Goal: Task Accomplishment & Management: Manage account settings

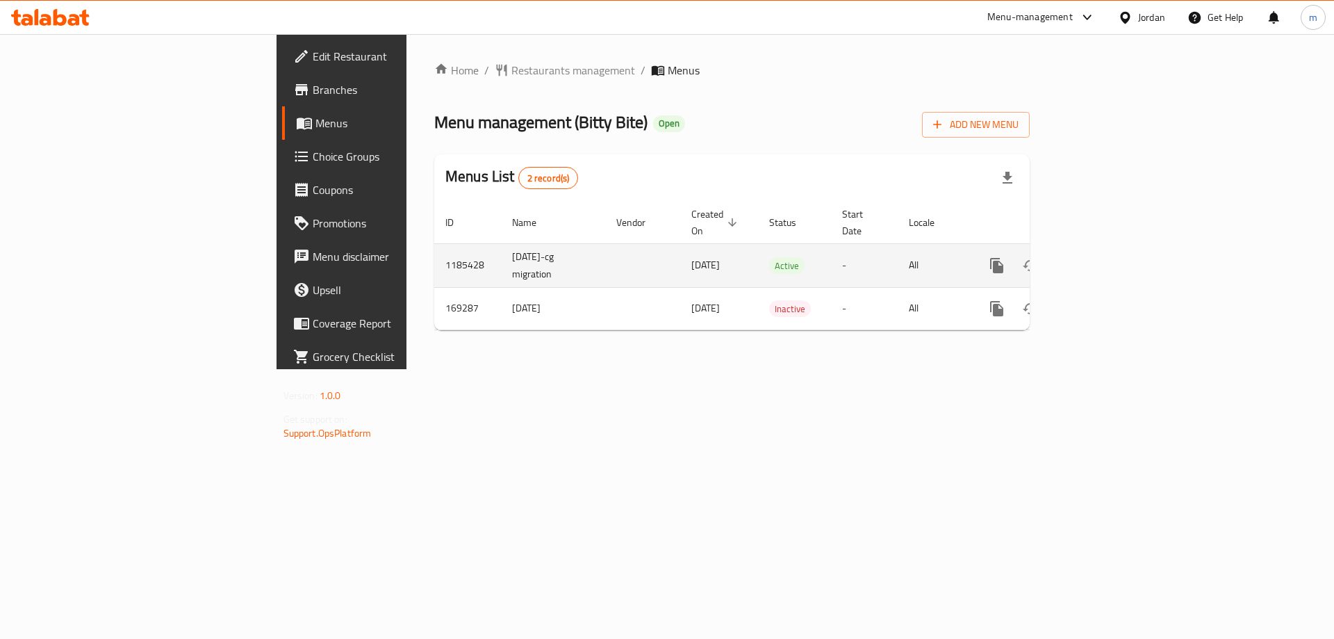
click at [1103, 259] on icon "enhanced table" at bounding box center [1097, 265] width 13 height 13
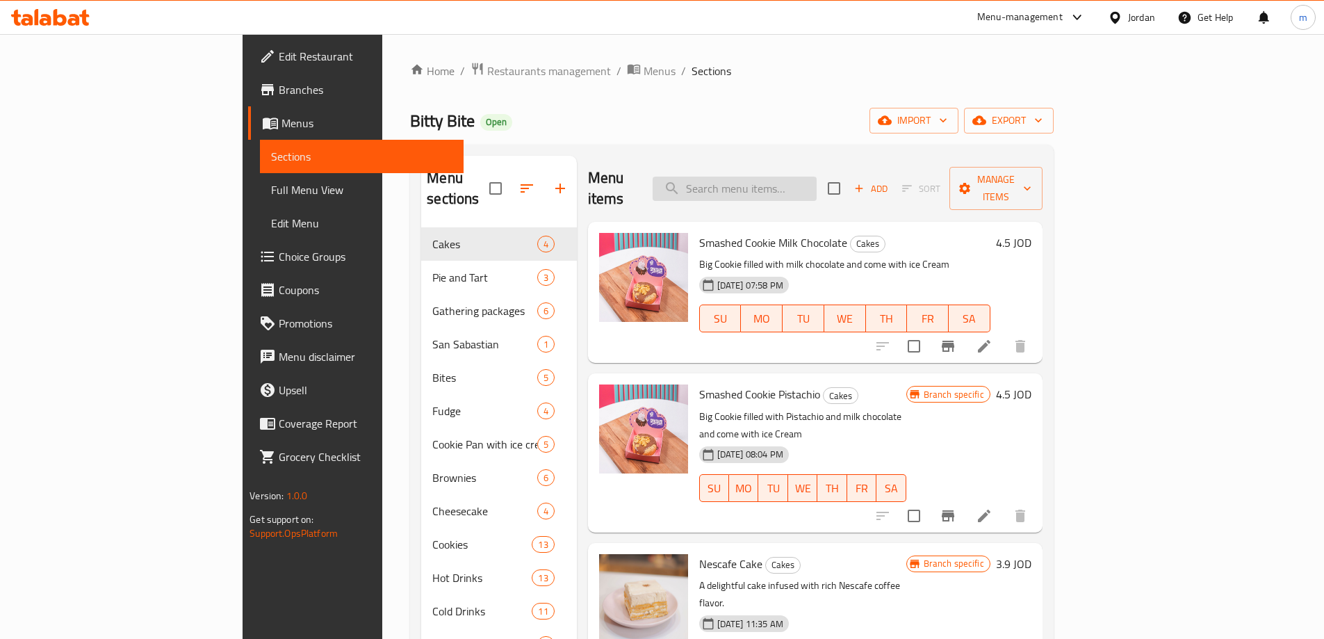
click at [811, 176] on input "search" at bounding box center [734, 188] width 164 height 24
paste input "Hot Lotus Drink"
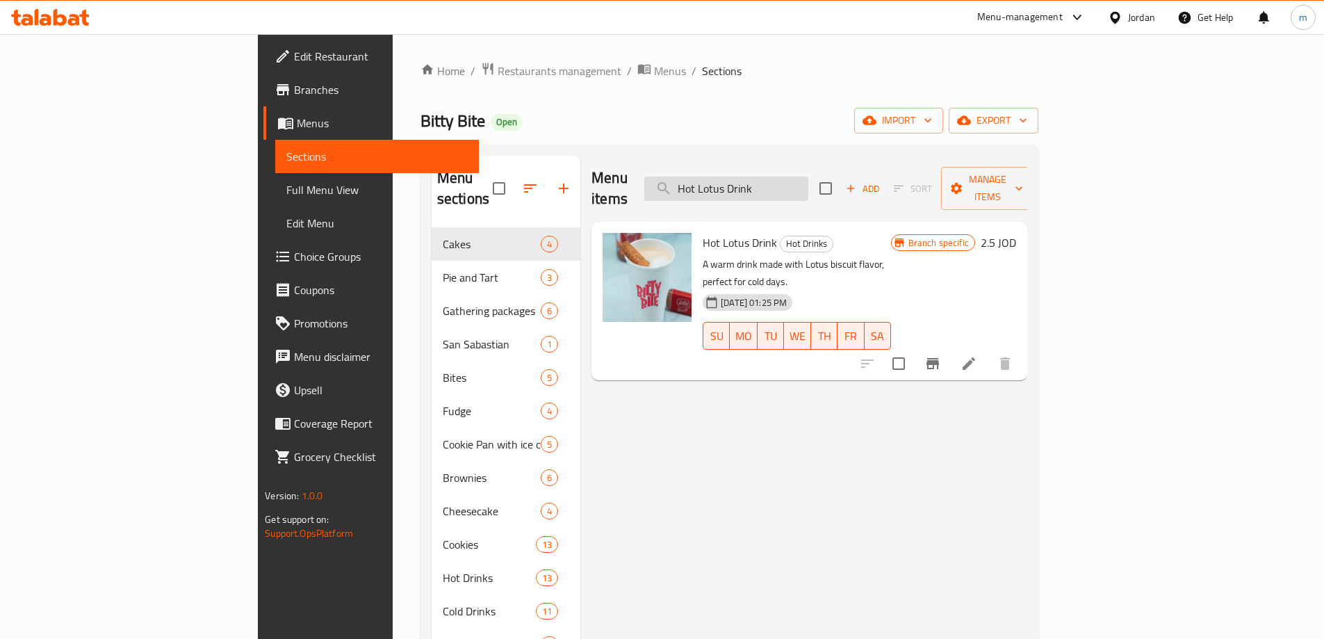
type input "Hot Lotus Drink"
click at [975, 357] on icon at bounding box center [968, 363] width 13 height 13
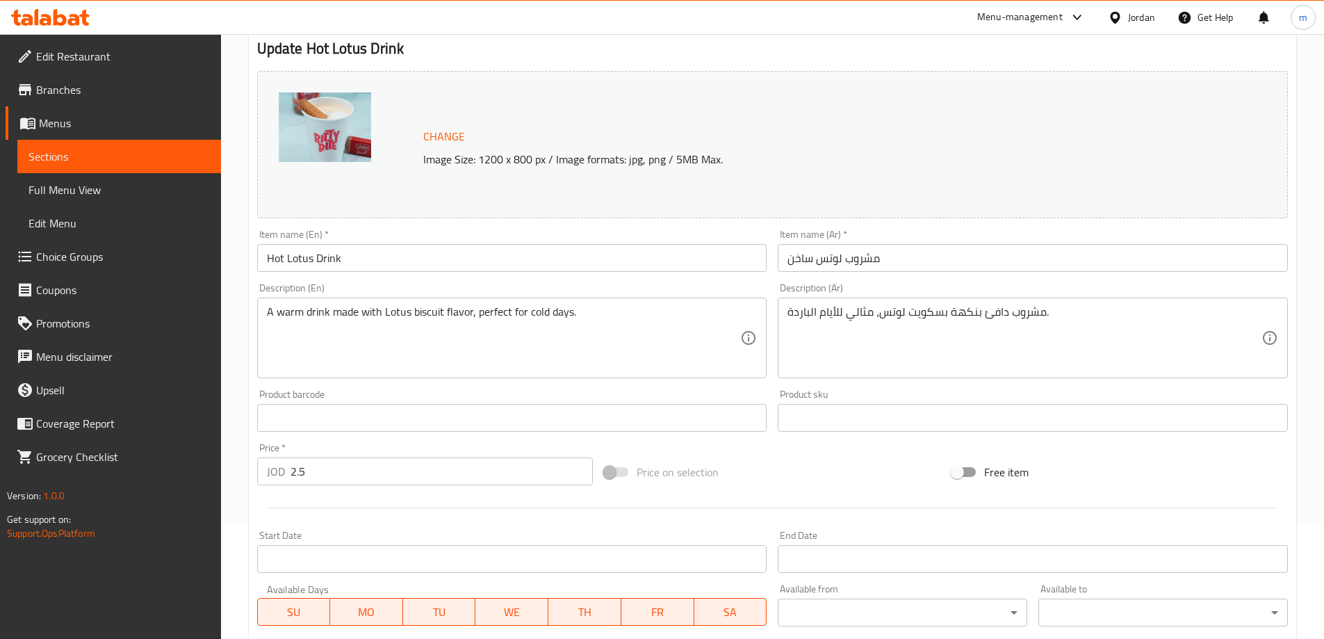
scroll to position [139, 0]
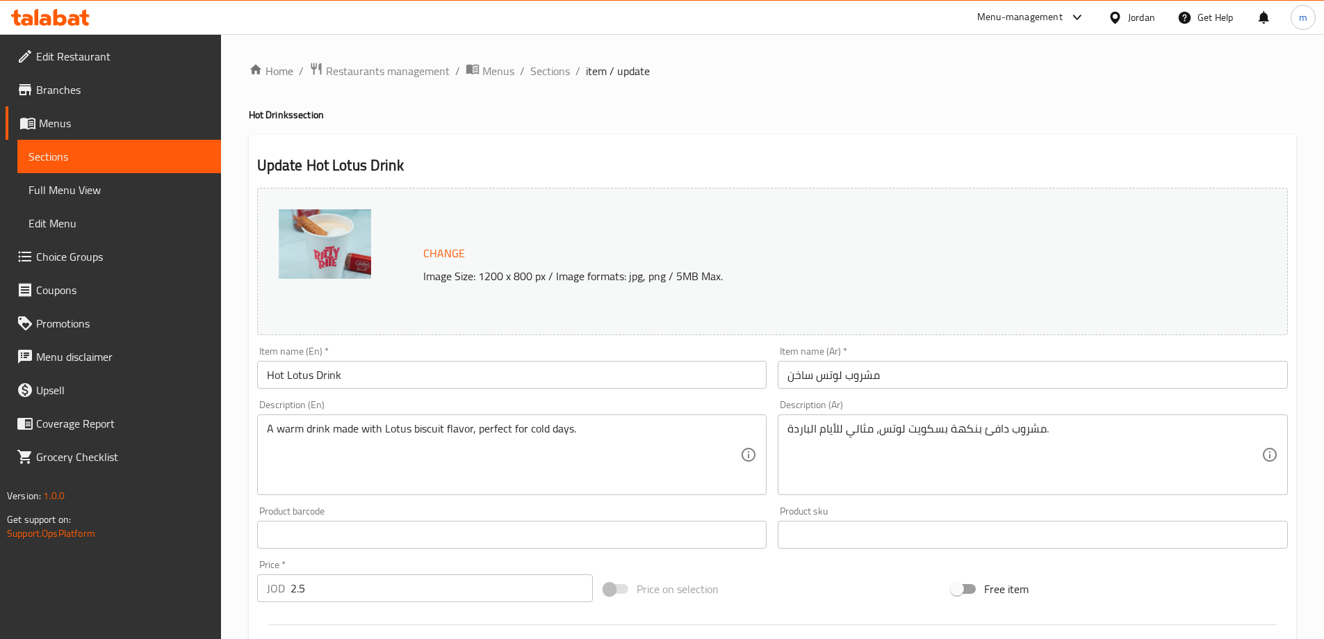
click at [146, 123] on span "Menus" at bounding box center [124, 123] width 171 height 17
